Goal: Find specific page/section: Find specific page/section

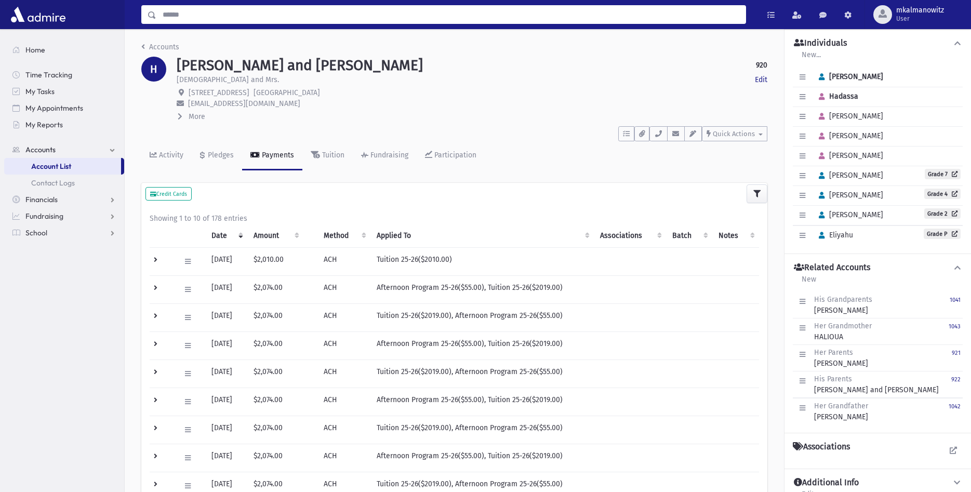
click at [220, 10] on input "Search" at bounding box center [450, 14] width 589 height 19
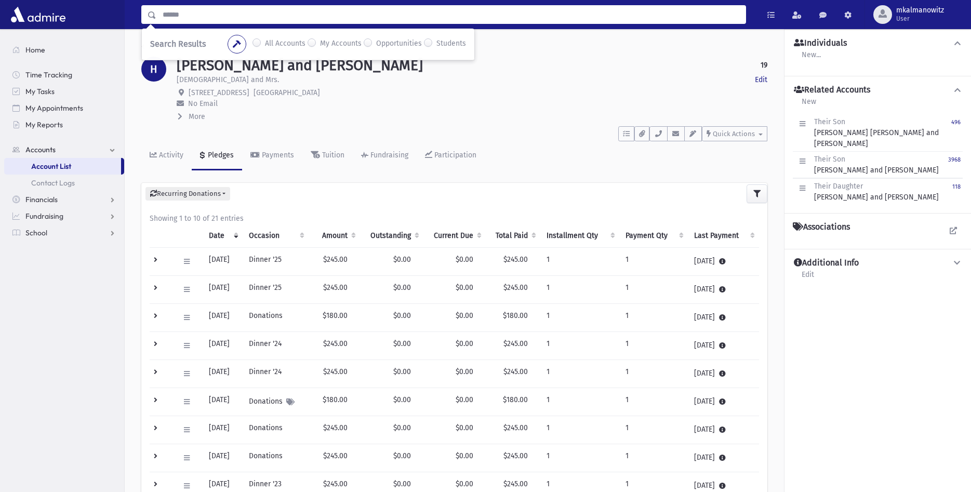
click at [240, 12] on input "Search" at bounding box center [450, 14] width 589 height 19
type input "***"
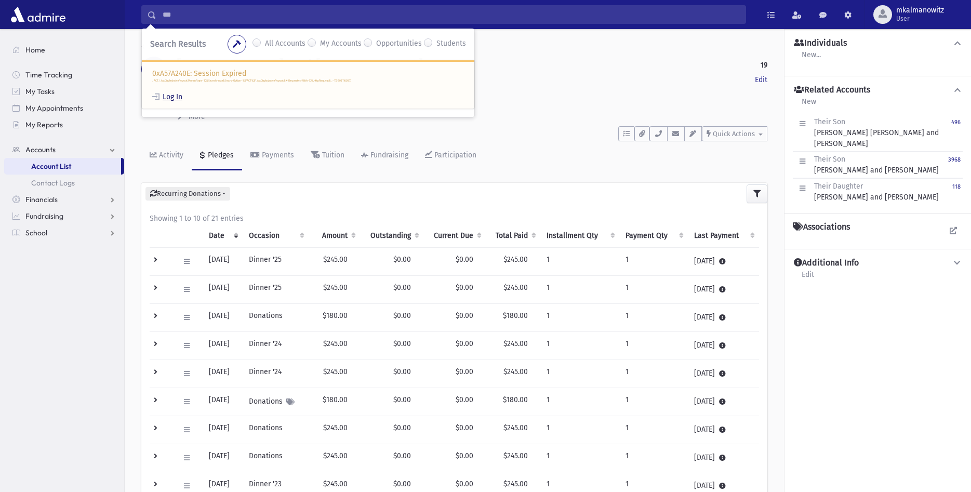
drag, startPoint x: 164, startPoint y: 99, endPoint x: 174, endPoint y: 96, distance: 9.7
click at [165, 98] on link "Log In" at bounding box center [167, 97] width 30 height 9
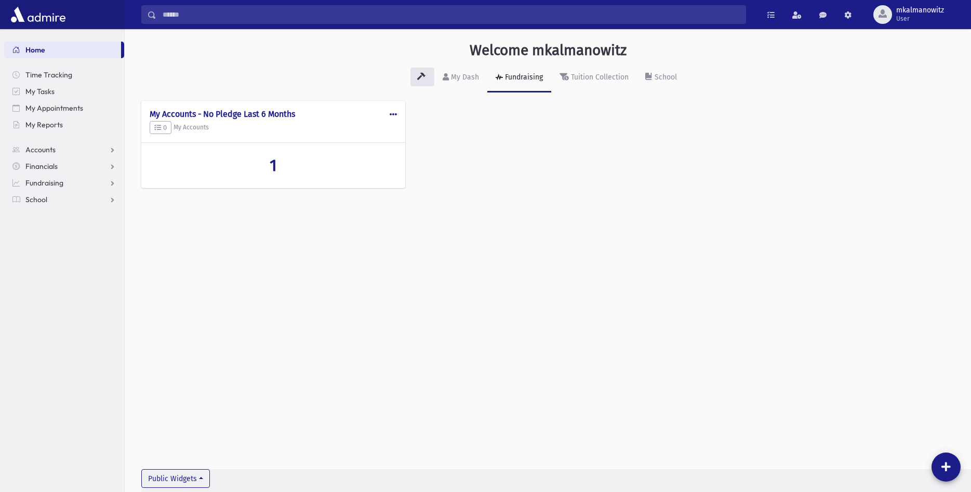
click at [314, 15] on input "Search" at bounding box center [450, 14] width 589 height 19
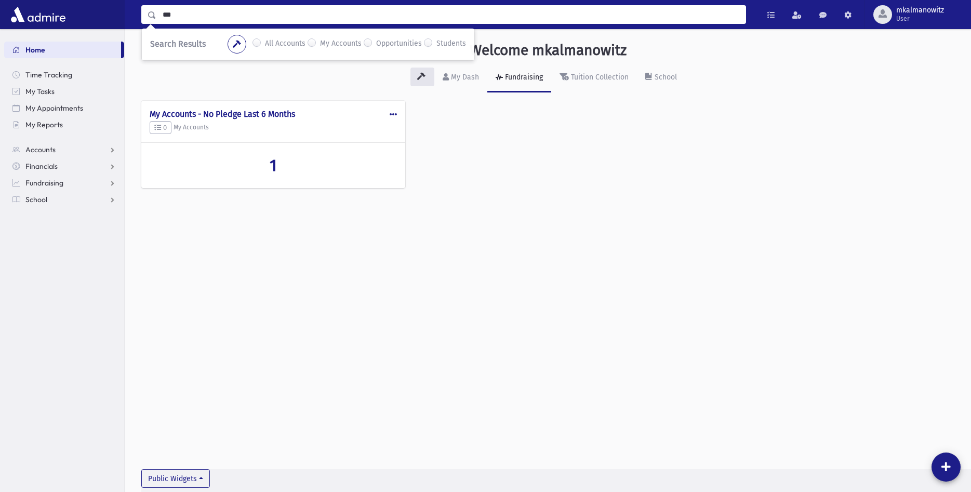
type input "***"
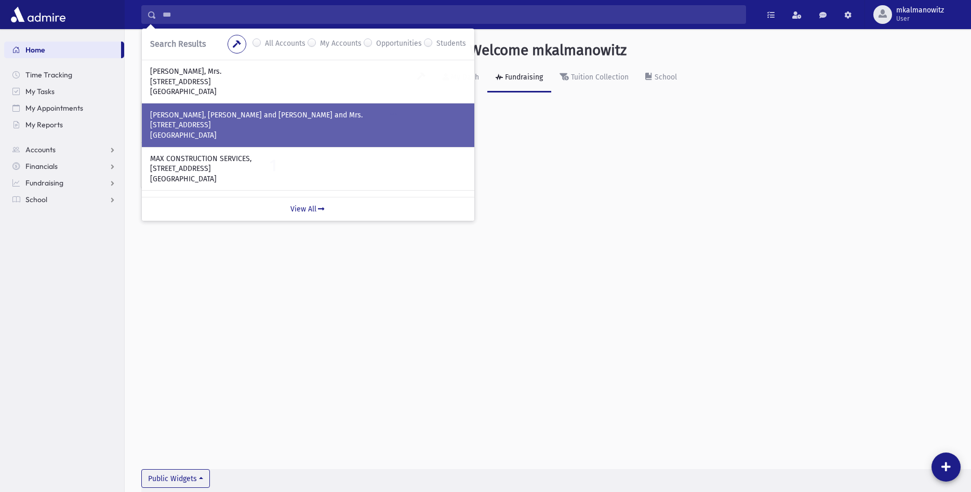
click at [258, 124] on p "15 Cherry St" at bounding box center [308, 125] width 316 height 10
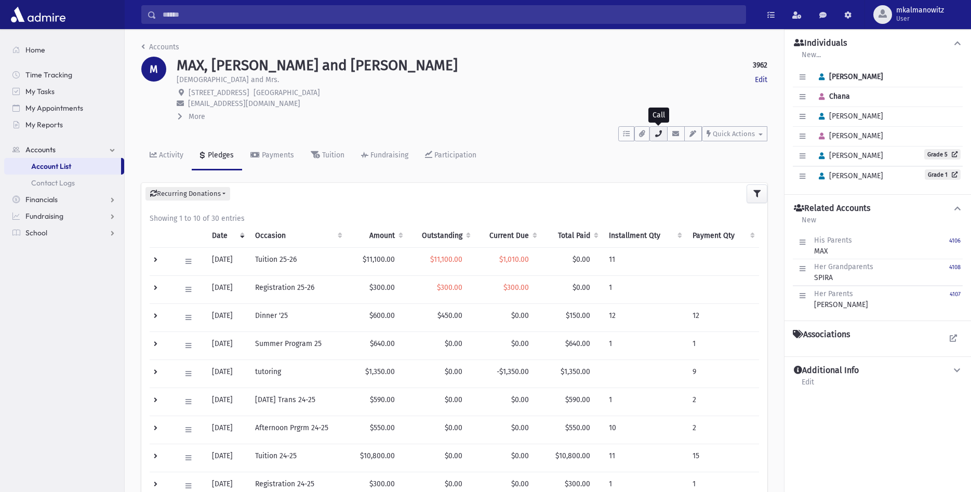
click at [664, 132] on button "button" at bounding box center [659, 133] width 18 height 15
click at [500, 117] on div "More" at bounding box center [472, 116] width 591 height 11
click at [536, 136] on div "To Do's No open tasks Show List Documents No documents Show List • M CELL : [PH…" at bounding box center [454, 131] width 626 height 19
click at [511, 72] on div "MAX, [PERSON_NAME] and [PERSON_NAME] 3962 Edit" at bounding box center [472, 66] width 591 height 18
click at [155, 153] on icon at bounding box center [153, 154] width 7 height 7
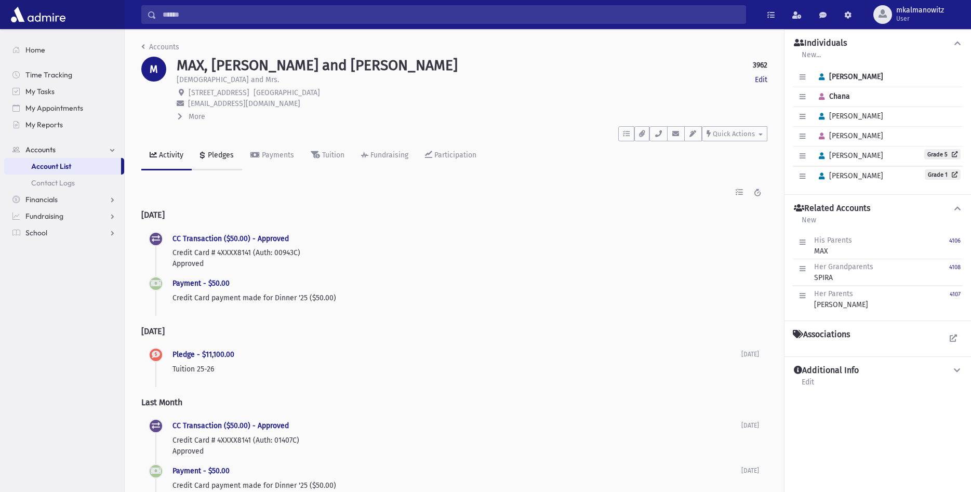
click at [209, 151] on link "Pledges" at bounding box center [217, 155] width 50 height 29
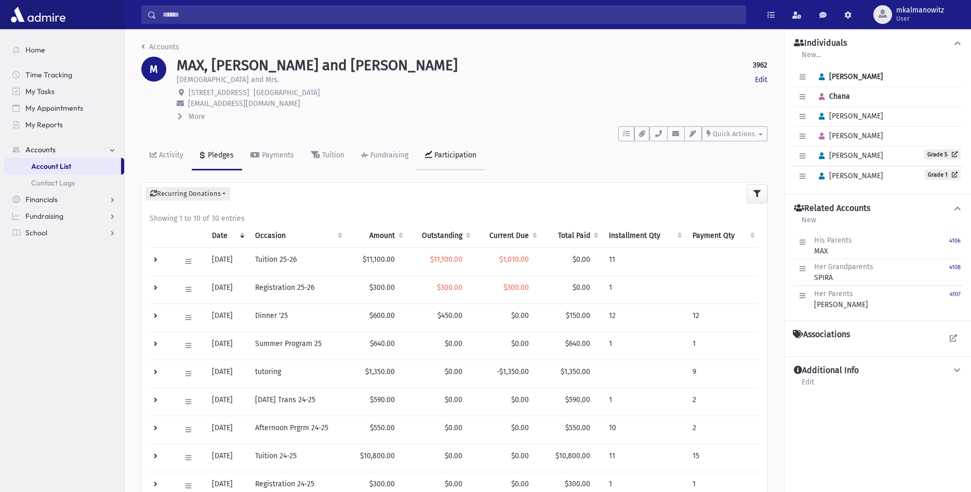
click at [465, 154] on div "Participation" at bounding box center [454, 155] width 44 height 9
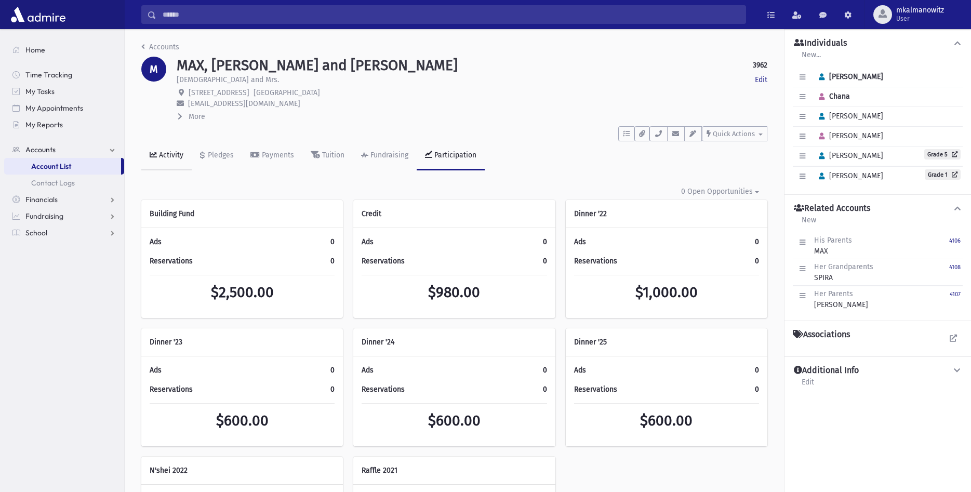
click at [173, 150] on link "Activity" at bounding box center [166, 155] width 50 height 29
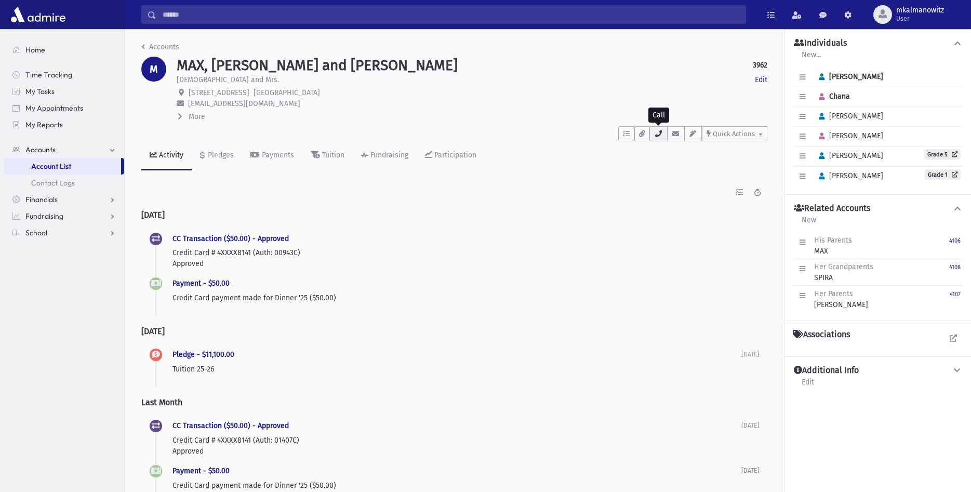
click at [661, 136] on icon "button" at bounding box center [658, 133] width 8 height 7
click at [556, 117] on div "More" at bounding box center [472, 116] width 591 height 11
click at [656, 62] on div "MAX, [PERSON_NAME] and [PERSON_NAME] 3962 Edit" at bounding box center [472, 66] width 591 height 18
click at [611, 68] on div "MAX, [PERSON_NAME] and [PERSON_NAME] 3962 Edit" at bounding box center [472, 66] width 591 height 18
click at [691, 52] on div "Accounts" at bounding box center [454, 49] width 626 height 15
